Goal: Complete application form: Complete application form

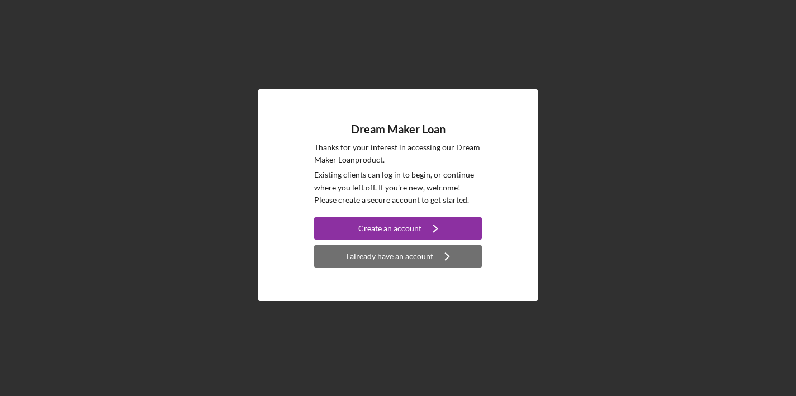
click at [394, 262] on div "I already have an account" at bounding box center [389, 256] width 87 height 22
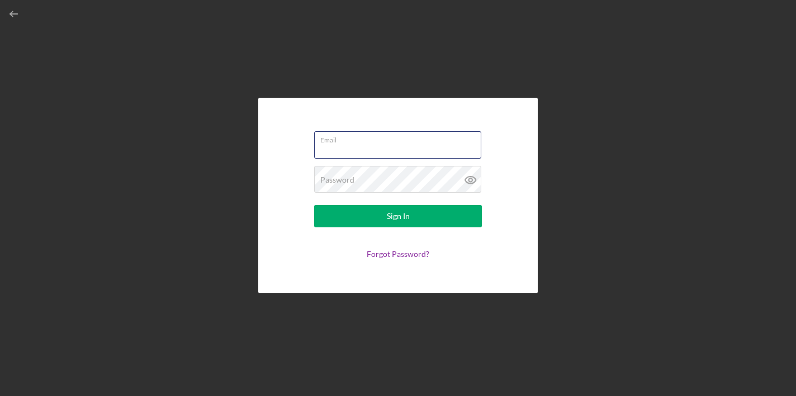
type input "[EMAIL_ADDRESS][PERSON_NAME][DOMAIN_NAME]"
